Goal: Task Accomplishment & Management: Manage account settings

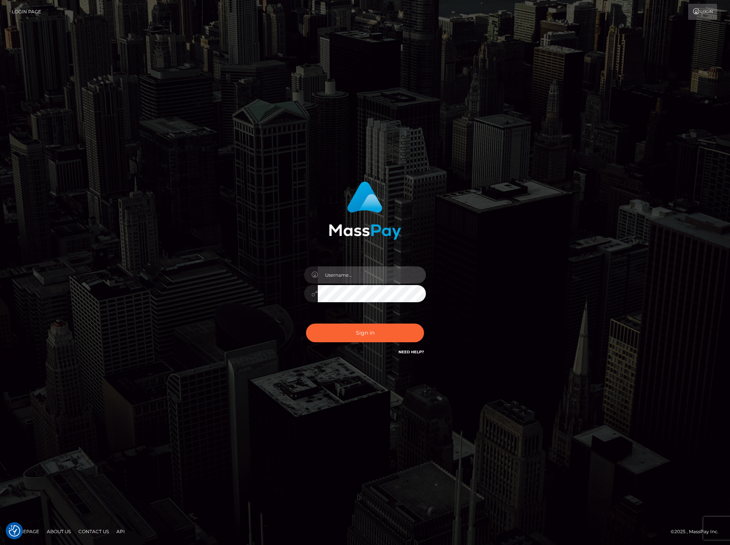
click at [359, 275] on input "text" at bounding box center [372, 274] width 108 height 17
paste input "DianaRangel"
type input "DianaRangel"
click at [351, 342] on div "Sign in Need Help?" at bounding box center [365, 336] width 133 height 34
click at [359, 332] on button "Sign in" at bounding box center [365, 332] width 118 height 19
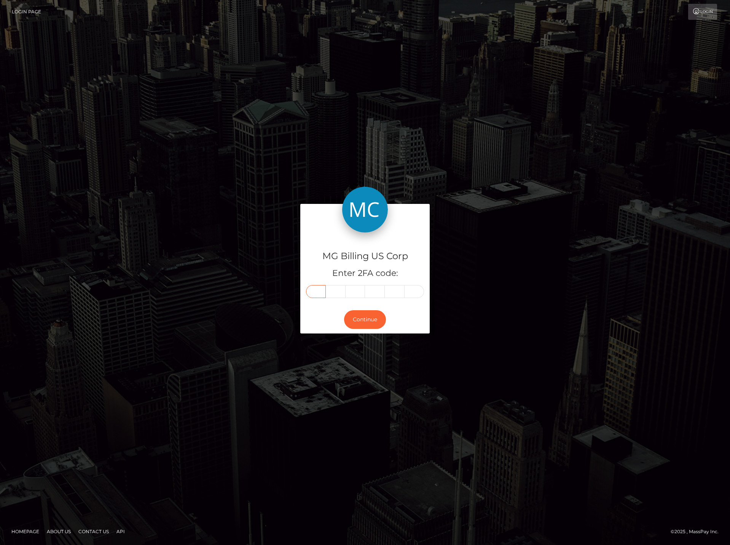
click at [318, 294] on input "text" at bounding box center [316, 291] width 20 height 13
type input "9"
type input "4"
type input "3"
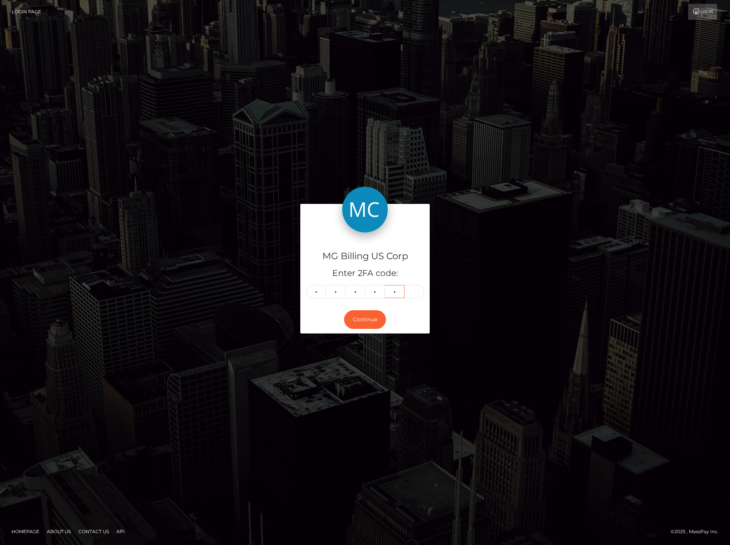
type input "0"
type input "1"
click at [369, 319] on button "Continue" at bounding box center [365, 319] width 42 height 19
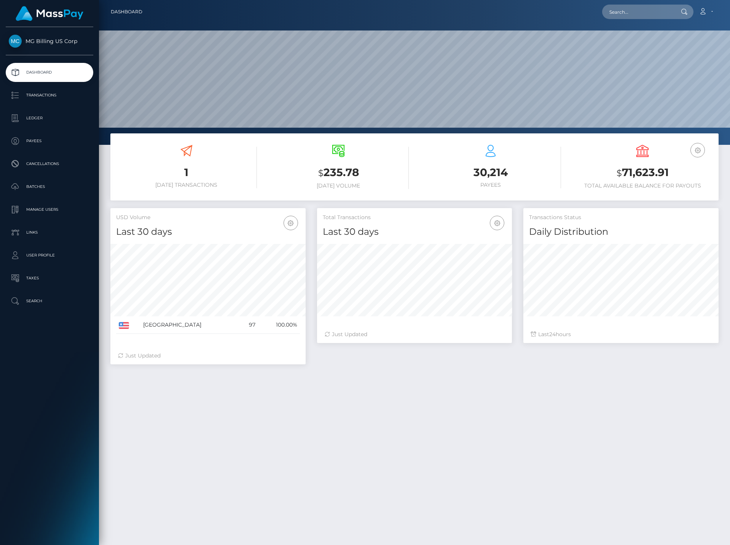
scroll to position [135, 195]
click at [49, 209] on p "Manage Users" at bounding box center [50, 209] width 82 height 11
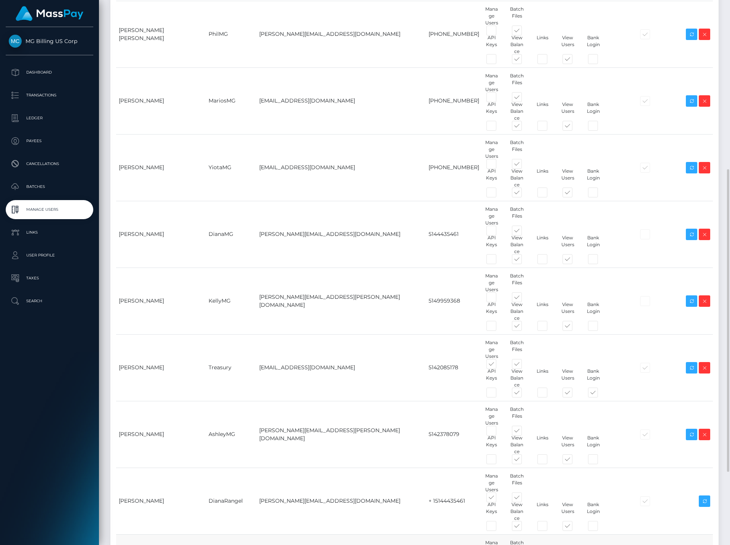
scroll to position [436, 0]
